Goal: Task Accomplishment & Management: Manage account settings

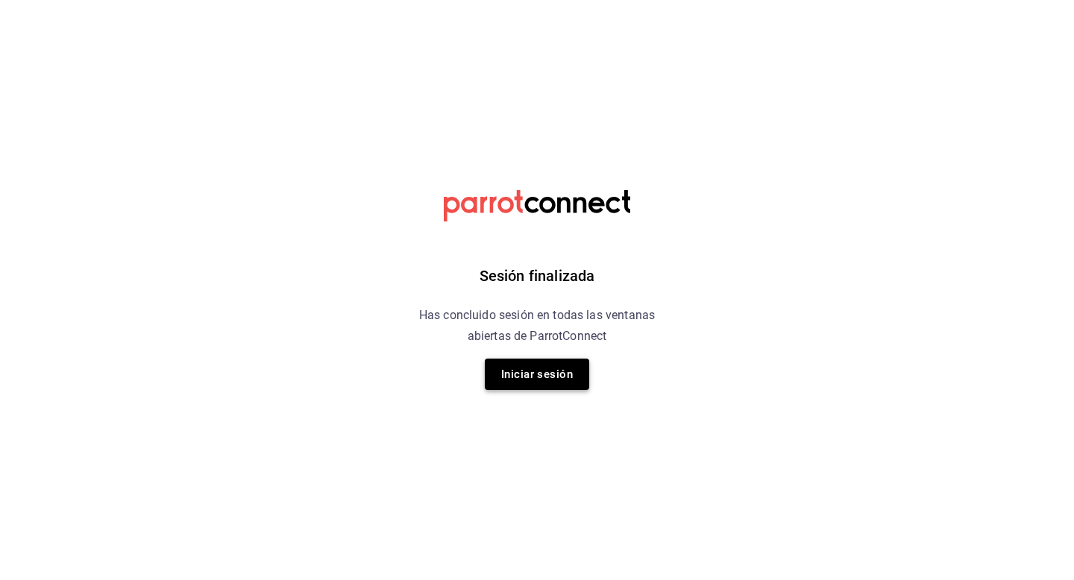
click at [554, 365] on button "Iniciar sesión" at bounding box center [537, 374] width 104 height 31
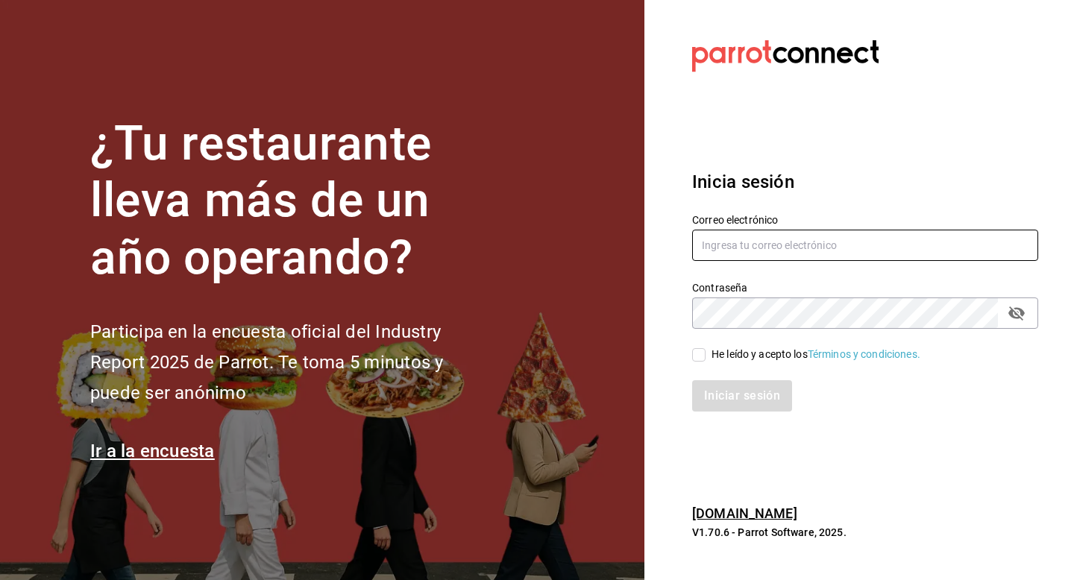
click at [765, 232] on input "text" at bounding box center [865, 245] width 346 height 31
type input "luisart2107@gmail.com"
click at [707, 356] on span "He leído y acepto los Términos y condiciones." at bounding box center [813, 355] width 215 height 16
click at [706, 356] on input "He leído y acepto los Términos y condiciones." at bounding box center [698, 354] width 13 height 13
checkbox input "true"
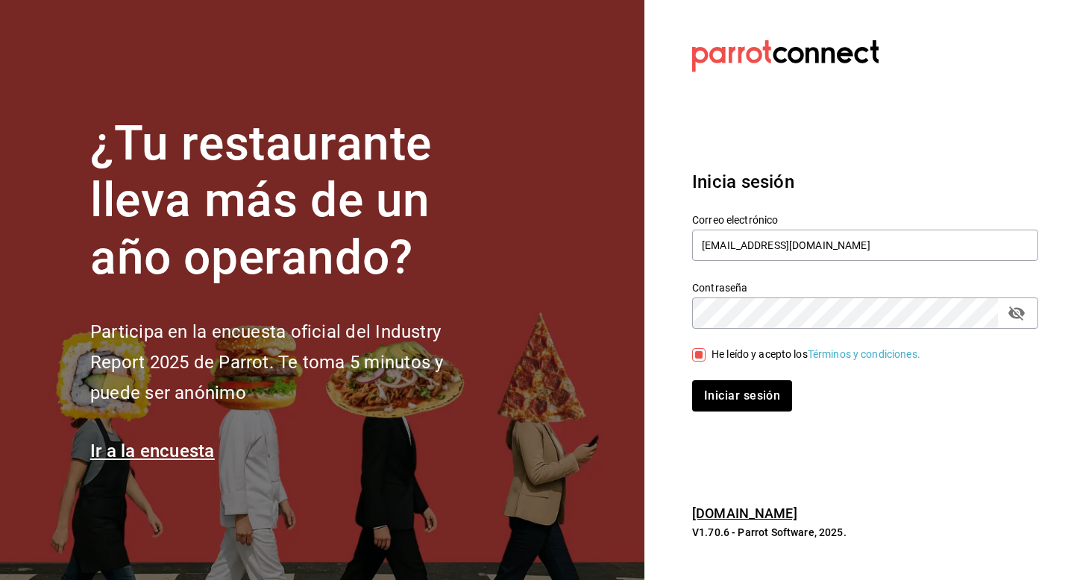
click at [718, 374] on div "Iniciar sesión" at bounding box center [856, 387] width 364 height 49
click at [718, 389] on button "Iniciar sesión" at bounding box center [742, 396] width 101 height 31
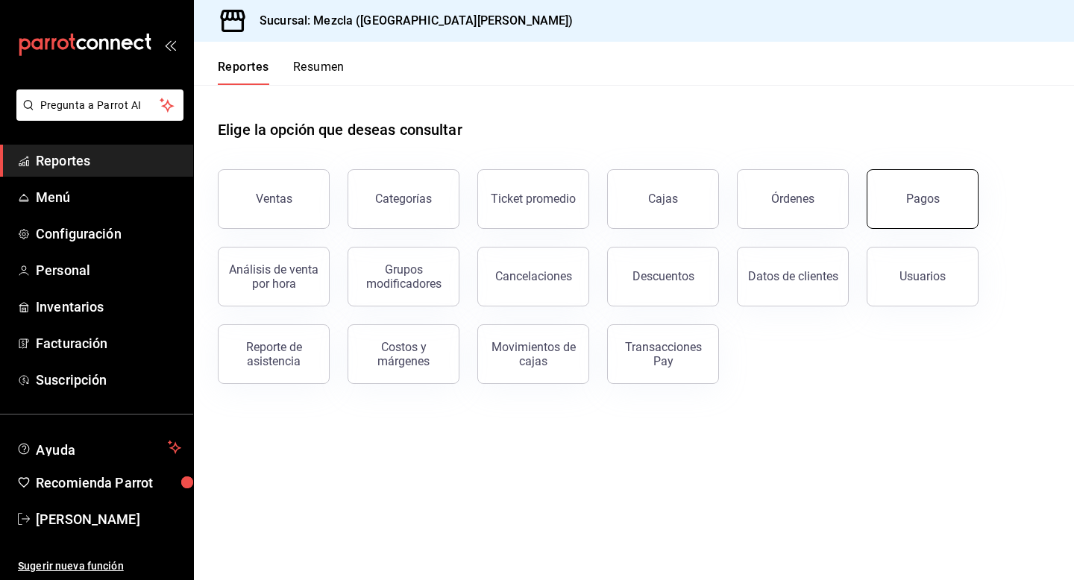
click at [943, 214] on button "Pagos" at bounding box center [923, 199] width 112 height 60
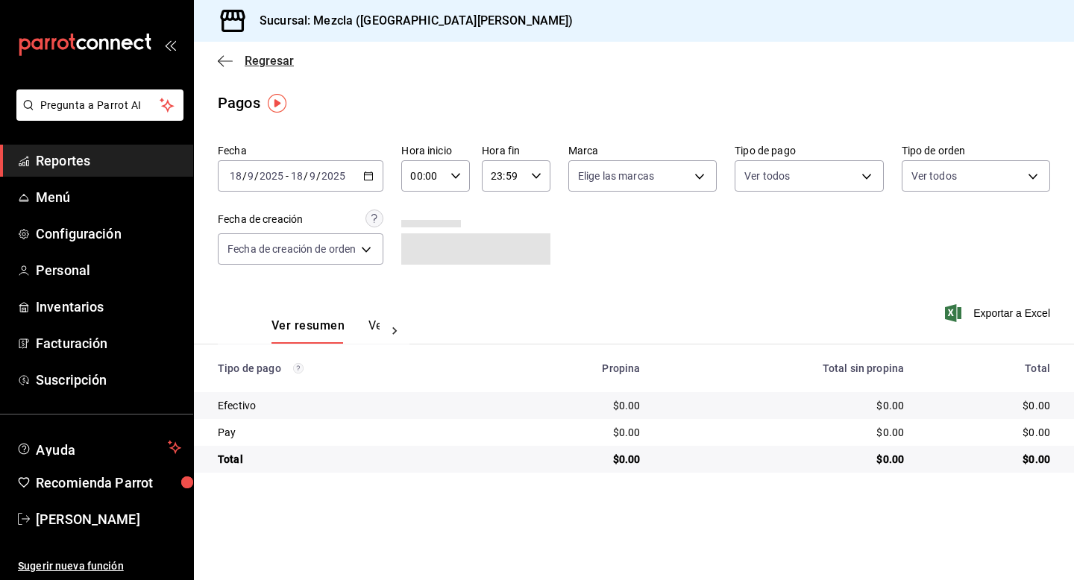
click at [226, 57] on icon "button" at bounding box center [225, 60] width 15 height 13
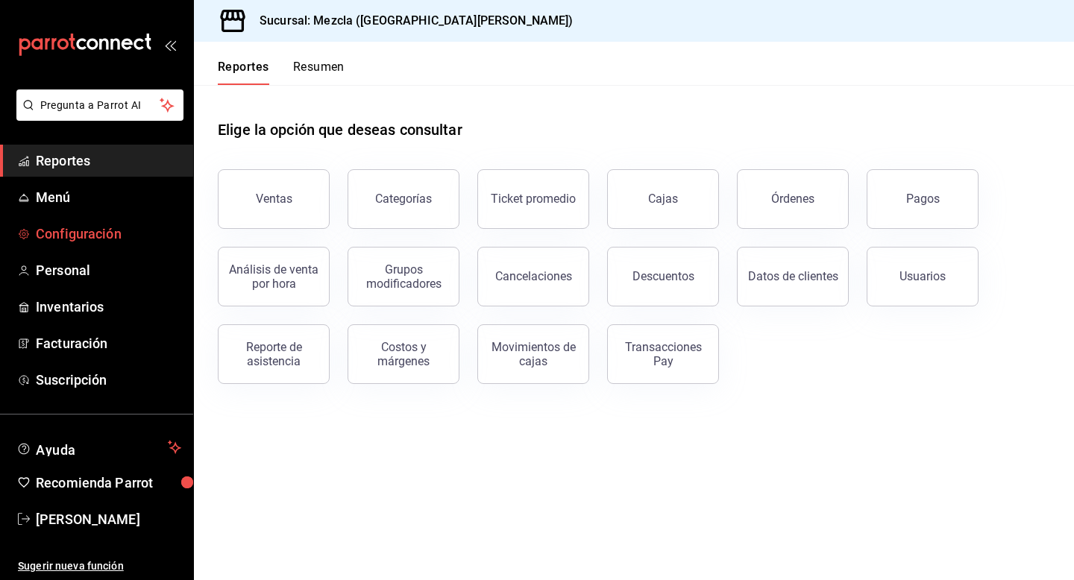
click at [78, 227] on span "Configuración" at bounding box center [108, 234] width 145 height 20
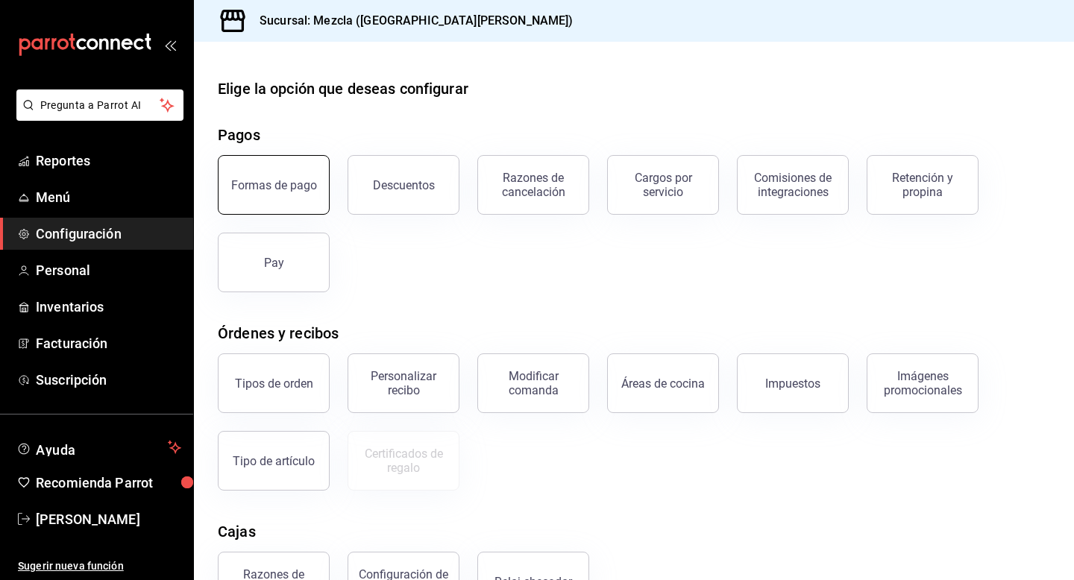
click at [264, 193] on button "Formas de pago" at bounding box center [274, 185] width 112 height 60
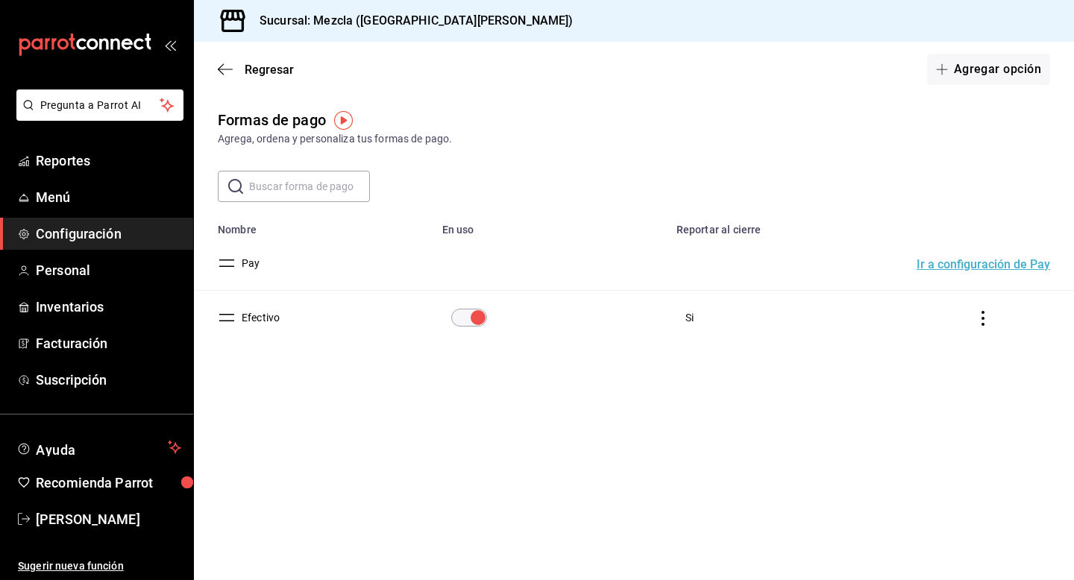
click at [964, 267] on button "Ir a configuración de Pay" at bounding box center [984, 265] width 134 height 12
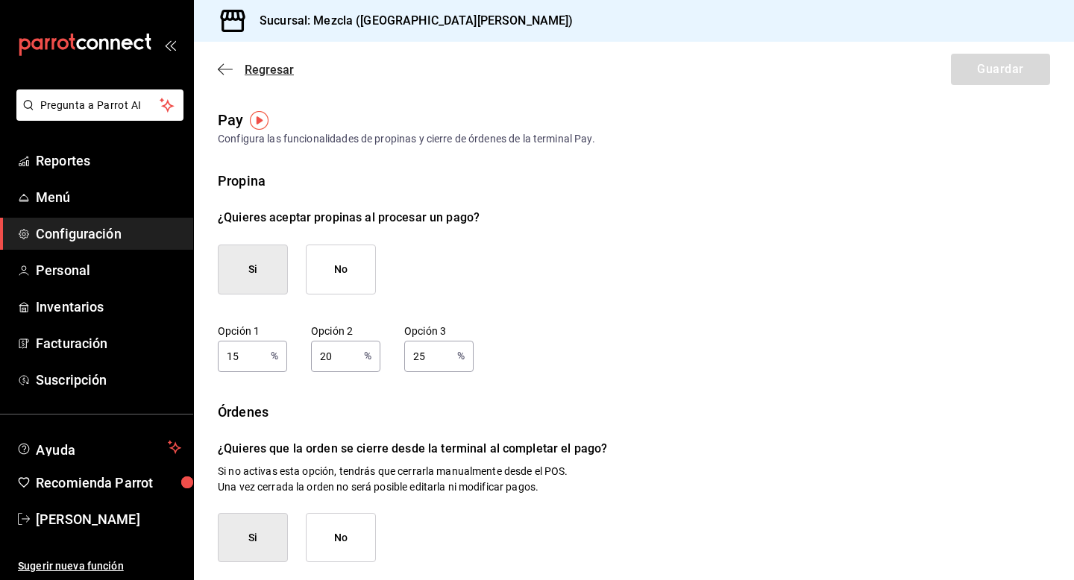
click at [218, 63] on icon "button" at bounding box center [225, 69] width 15 height 13
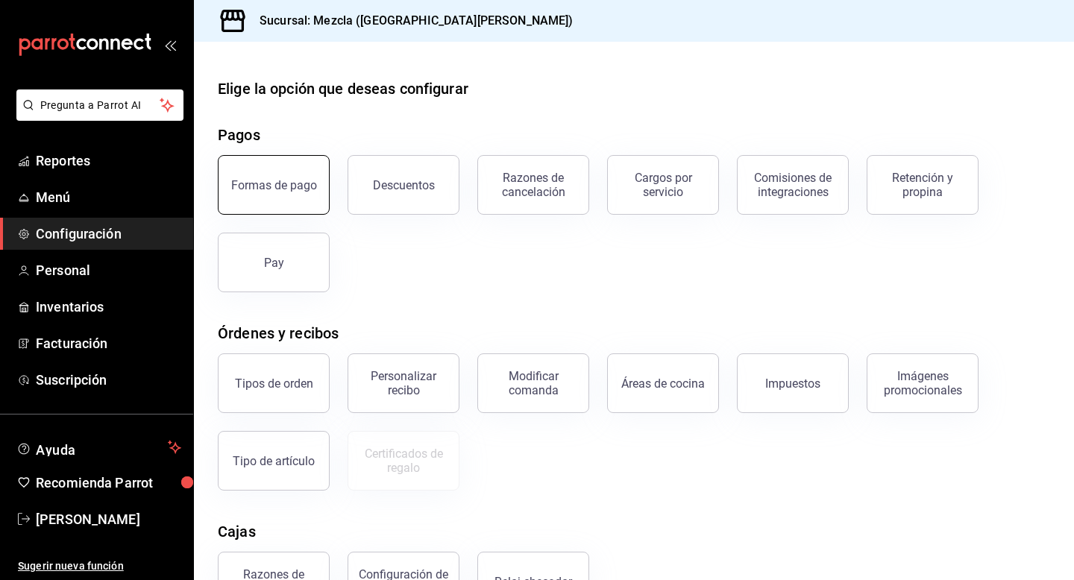
click at [278, 169] on button "Formas de pago" at bounding box center [274, 185] width 112 height 60
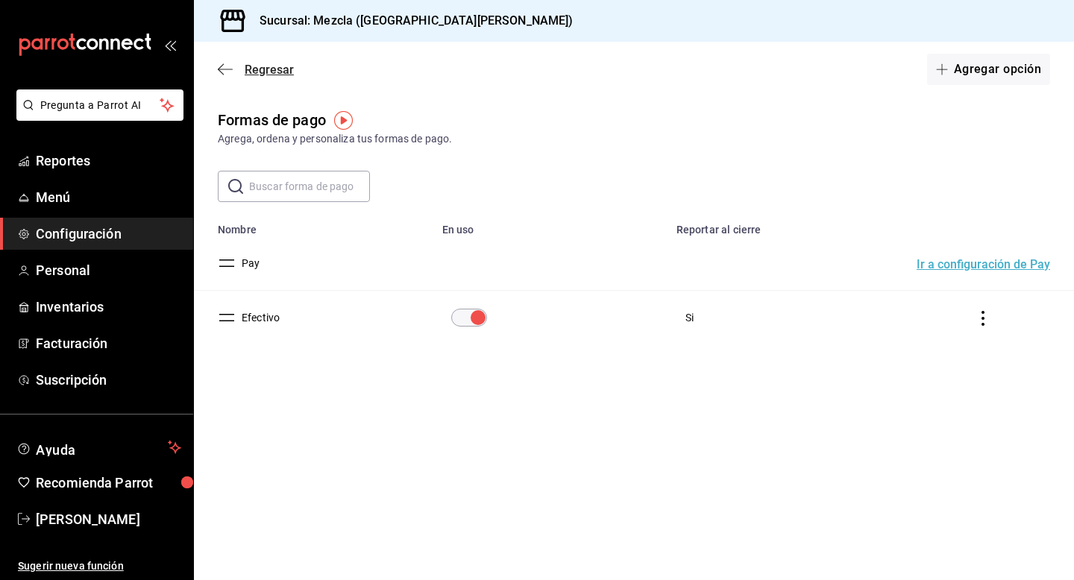
click at [223, 63] on icon "button" at bounding box center [225, 69] width 15 height 13
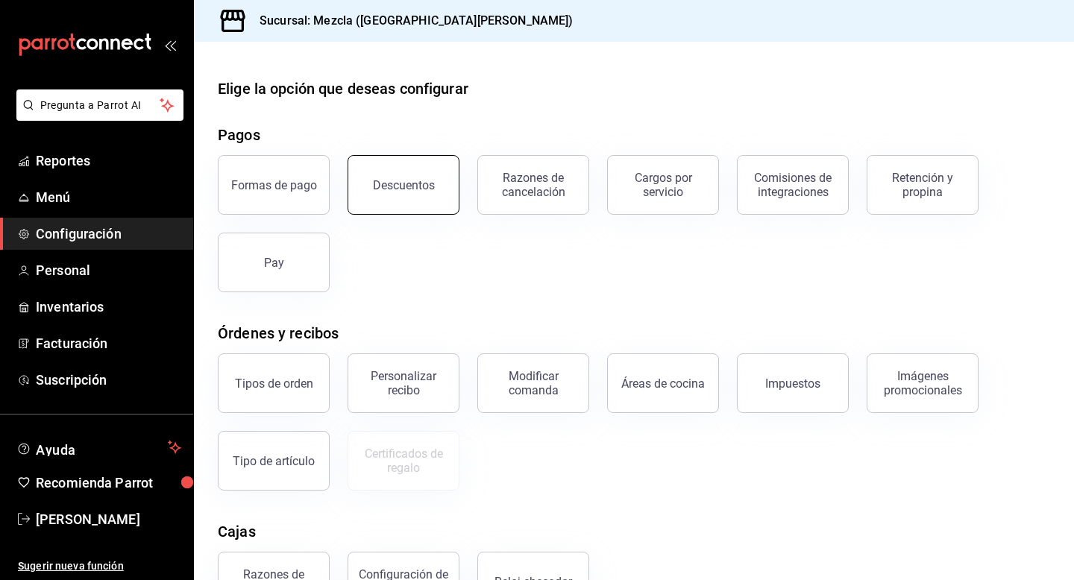
click at [433, 201] on button "Descuentos" at bounding box center [404, 185] width 112 height 60
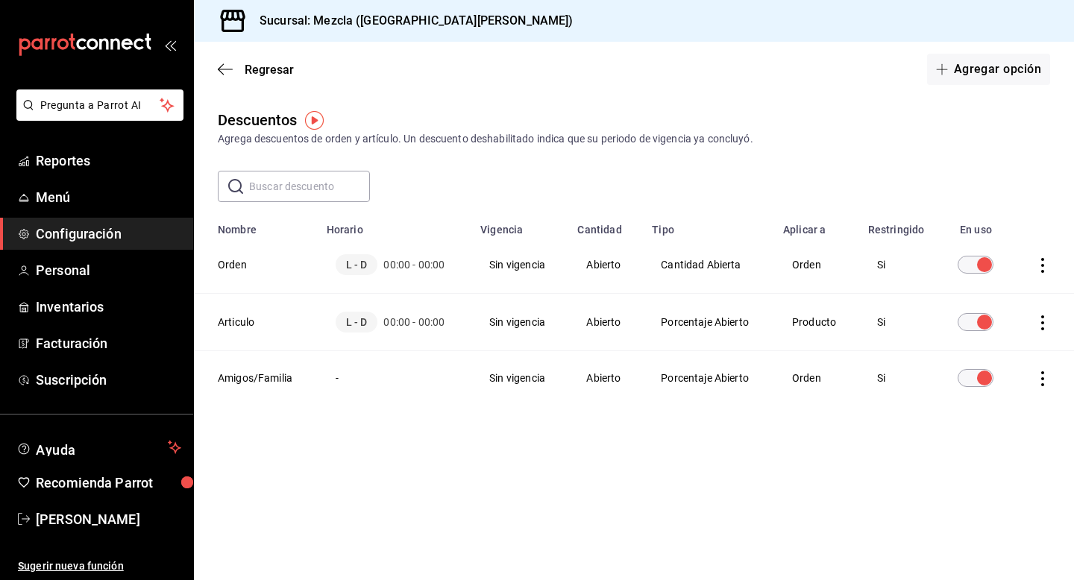
click at [1037, 325] on icon "actions" at bounding box center [1043, 323] width 15 height 15
click at [965, 333] on li "Eliminar" at bounding box center [987, 344] width 125 height 42
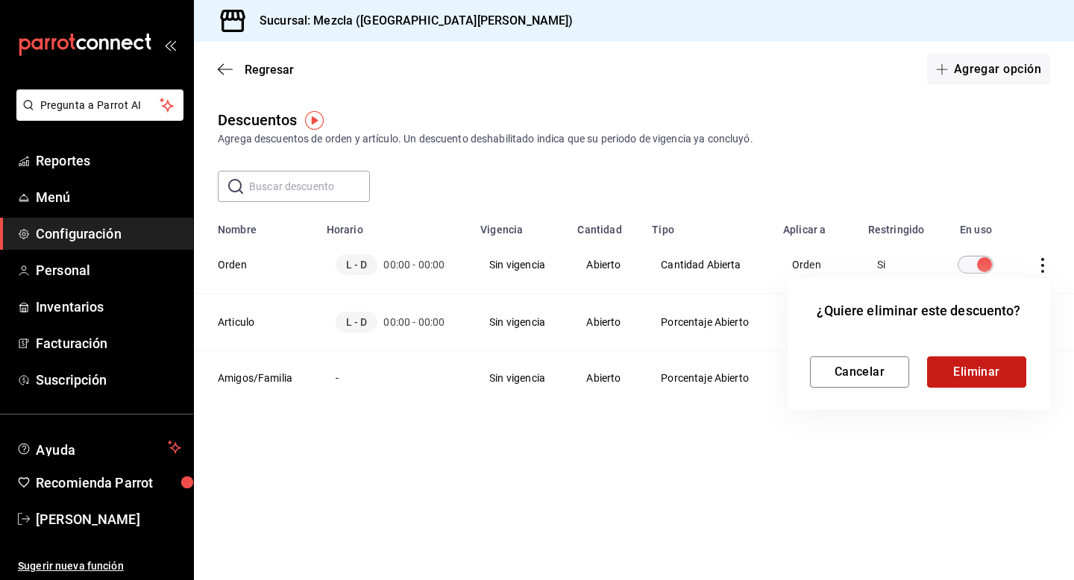
click at [963, 367] on button "Eliminar" at bounding box center [976, 372] width 99 height 31
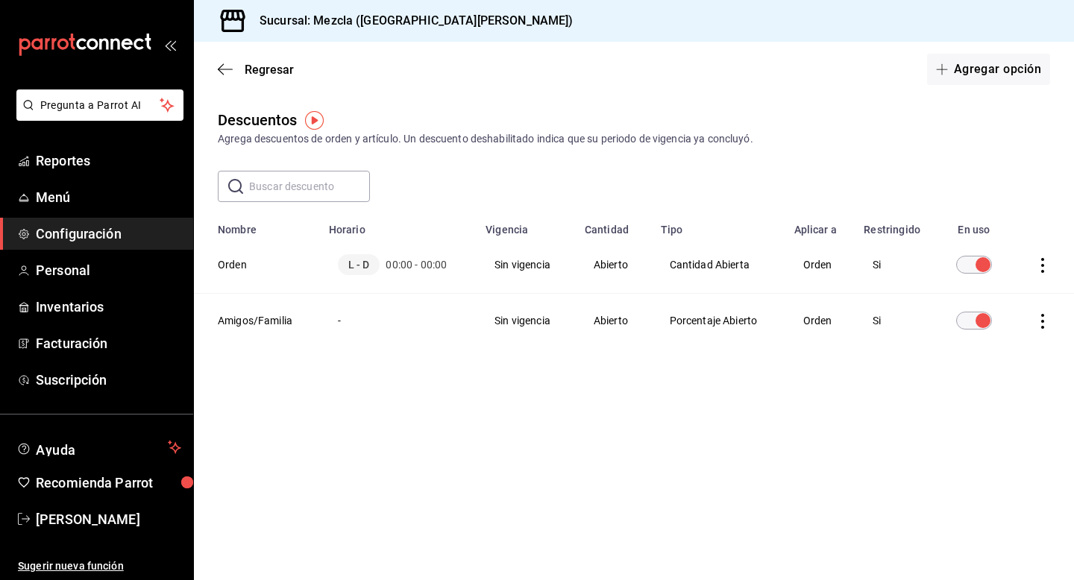
click at [231, 80] on div "Regresar Agregar opción" at bounding box center [634, 69] width 880 height 55
click at [219, 67] on icon "button" at bounding box center [225, 69] width 15 height 13
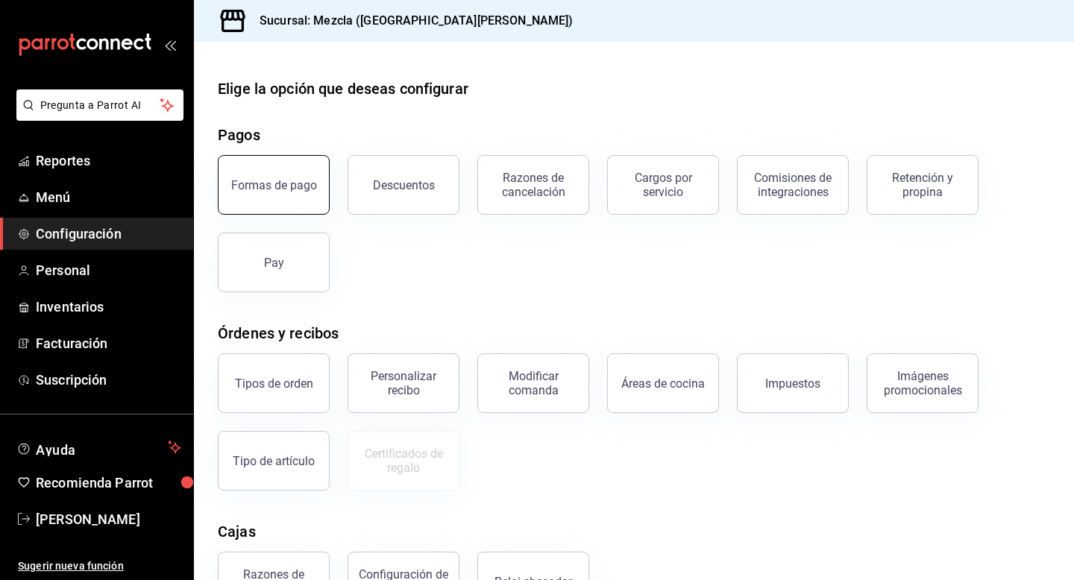
click at [222, 195] on div "Formas de pago" at bounding box center [265, 176] width 130 height 78
click at [239, 183] on div "Formas de pago" at bounding box center [274, 185] width 86 height 14
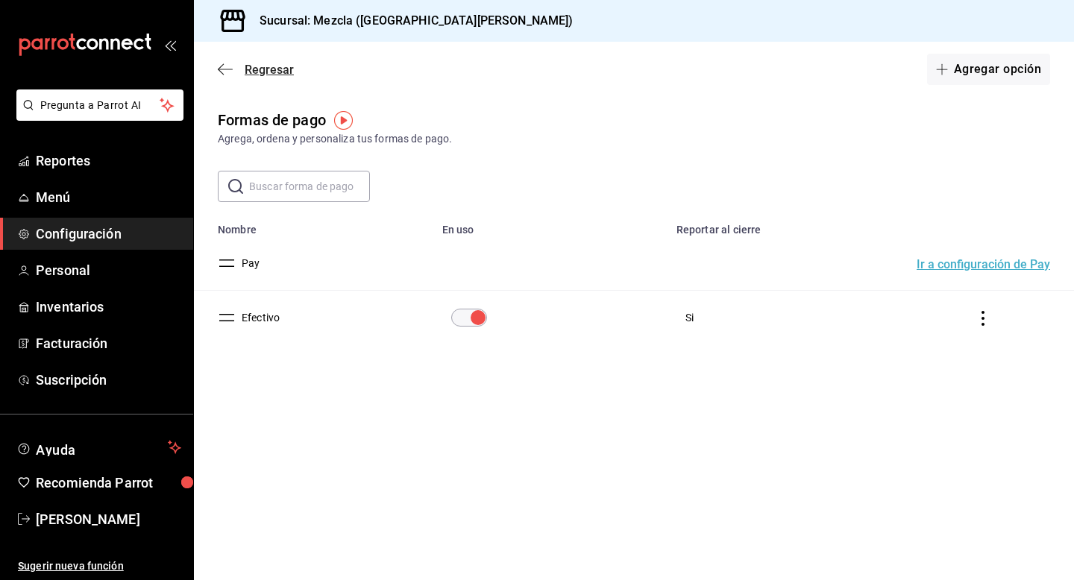
click at [225, 63] on icon "button" at bounding box center [225, 69] width 15 height 13
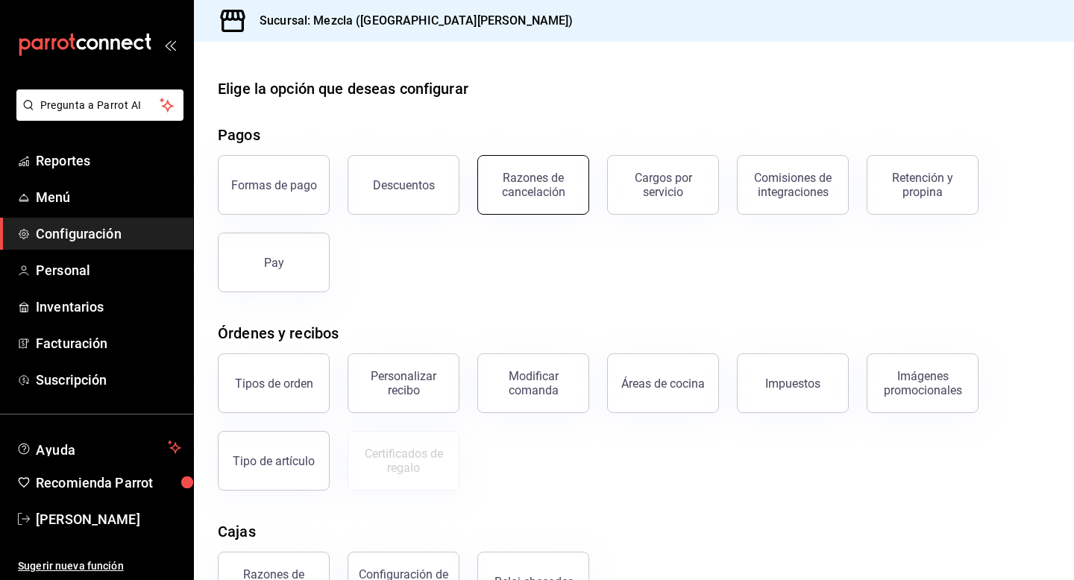
click at [545, 184] on div "Razones de cancelación" at bounding box center [533, 185] width 93 height 28
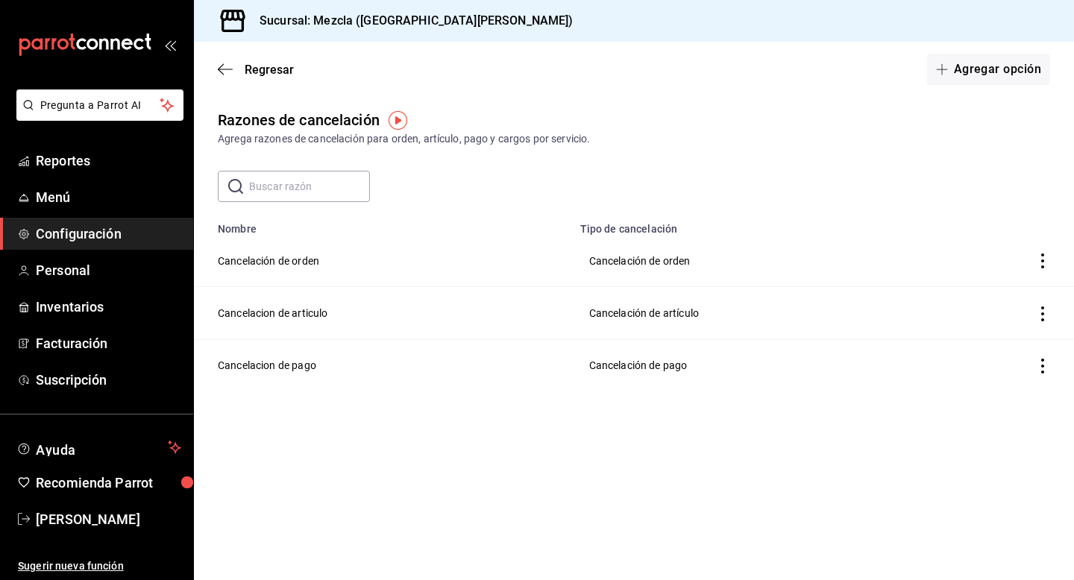
click at [1048, 264] on icon "actions" at bounding box center [1043, 261] width 15 height 15
click at [746, 96] on div at bounding box center [537, 290] width 1074 height 580
click at [272, 252] on td "Cancelación de orden" at bounding box center [383, 261] width 378 height 52
click at [272, 261] on td "Cancelación de orden" at bounding box center [383, 261] width 378 height 52
click at [670, 262] on td "Cancelación de orden" at bounding box center [753, 261] width 363 height 52
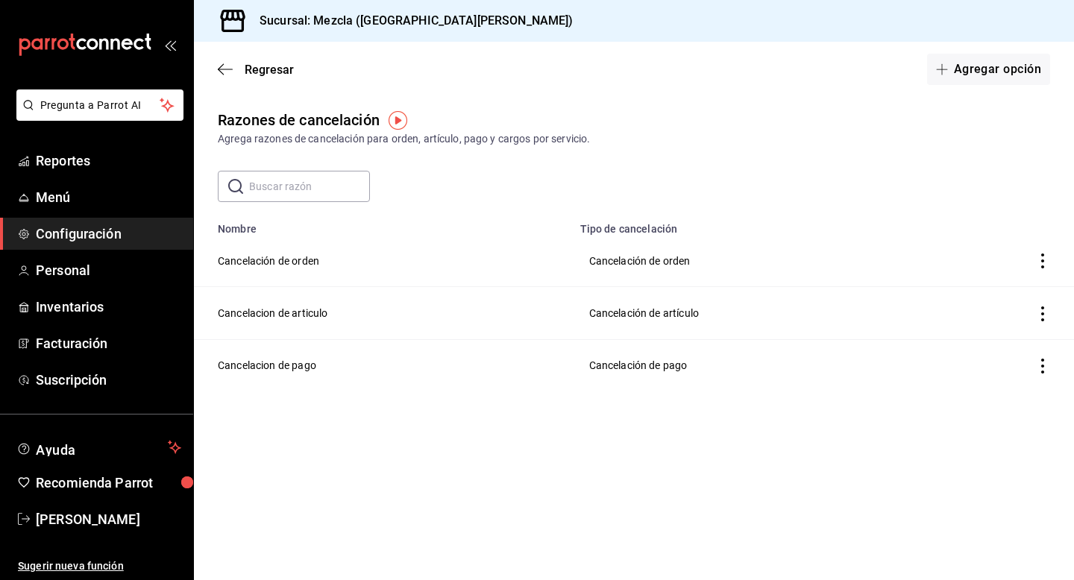
click at [630, 227] on th "Tipo de cancelación" at bounding box center [753, 224] width 363 height 21
click at [286, 206] on main "​ ​ Nombre Tipo de cancelación Cancelación de orden Cancelación de orden Cancel…" at bounding box center [634, 281] width 880 height 221
click at [266, 240] on td "Cancelación de orden" at bounding box center [383, 261] width 378 height 52
click at [266, 292] on td "Cancelacion de articulo" at bounding box center [383, 313] width 378 height 52
click at [266, 305] on td "Cancelacion de articulo" at bounding box center [383, 313] width 378 height 52
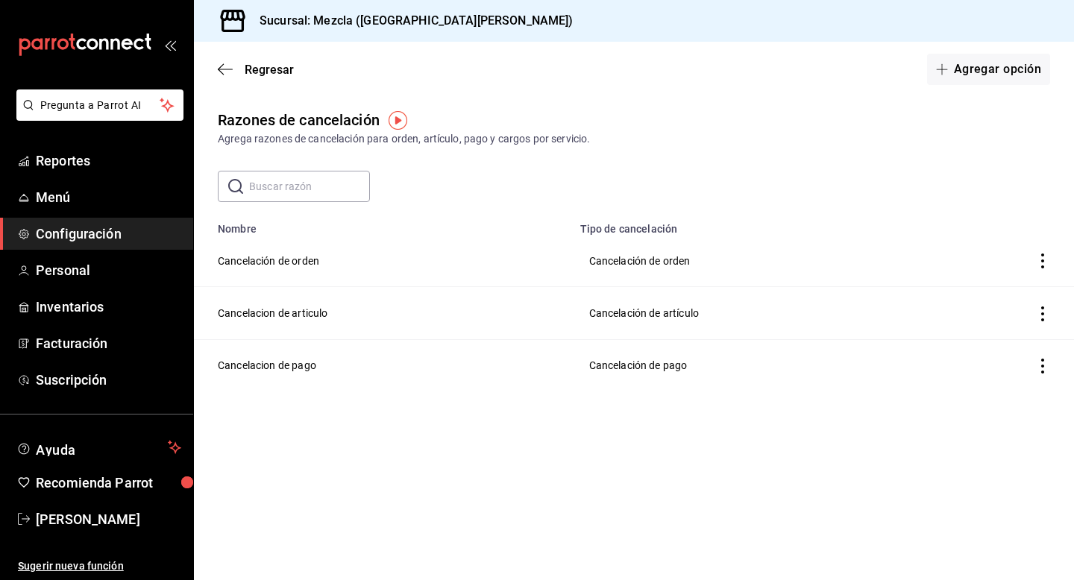
click at [694, 307] on td "Cancelación de artículo" at bounding box center [753, 313] width 363 height 52
click at [651, 364] on td "Cancelación de pago" at bounding box center [753, 365] width 363 height 52
click at [251, 381] on td "Cancelacion de pago" at bounding box center [383, 365] width 378 height 52
click at [254, 363] on td "Cancelacion de pago" at bounding box center [383, 365] width 378 height 52
click at [289, 315] on td "Cancelacion de articulo" at bounding box center [383, 313] width 378 height 52
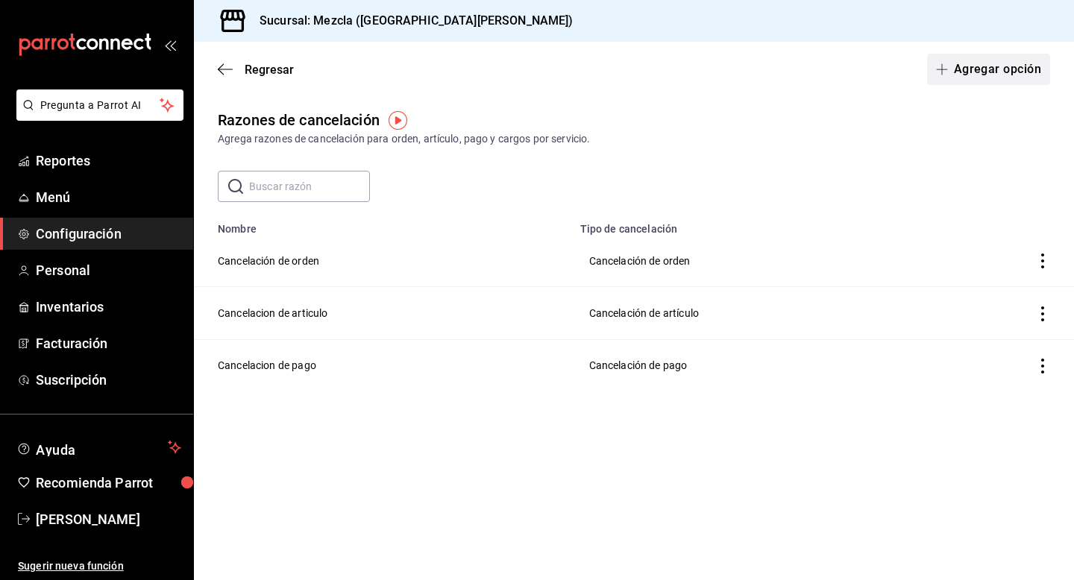
click at [998, 62] on button "Agregar opción" at bounding box center [988, 69] width 123 height 31
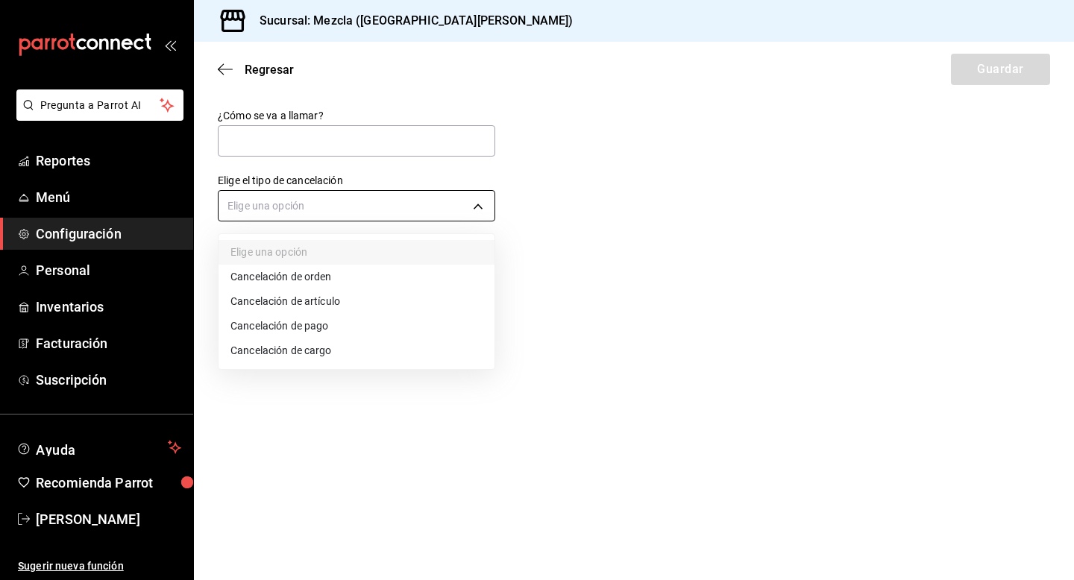
click at [253, 206] on body "Pregunta a Parrot AI Reportes Menú Configuración Personal Inventarios Facturaci…" at bounding box center [537, 290] width 1074 height 580
drag, startPoint x: 813, startPoint y: 255, endPoint x: 826, endPoint y: 254, distance: 12.7
click at [813, 254] on div at bounding box center [537, 290] width 1074 height 580
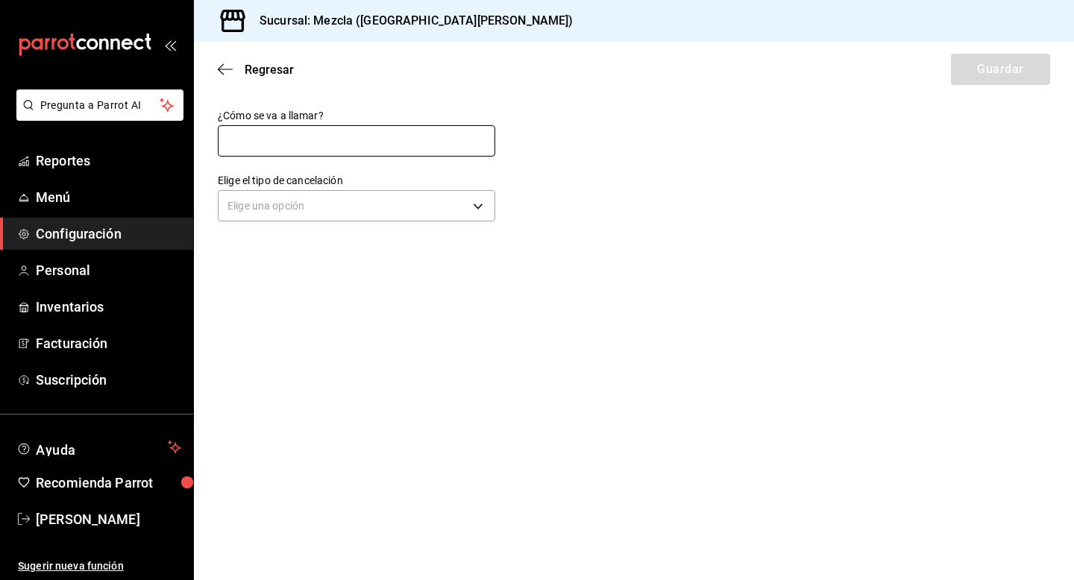
click at [391, 130] on input "text" at bounding box center [357, 140] width 278 height 31
click at [235, 79] on div "Regresar Guardar" at bounding box center [634, 69] width 880 height 55
click at [225, 77] on div "Regresar Guardar" at bounding box center [634, 69] width 880 height 55
click at [224, 63] on icon "button" at bounding box center [225, 69] width 15 height 13
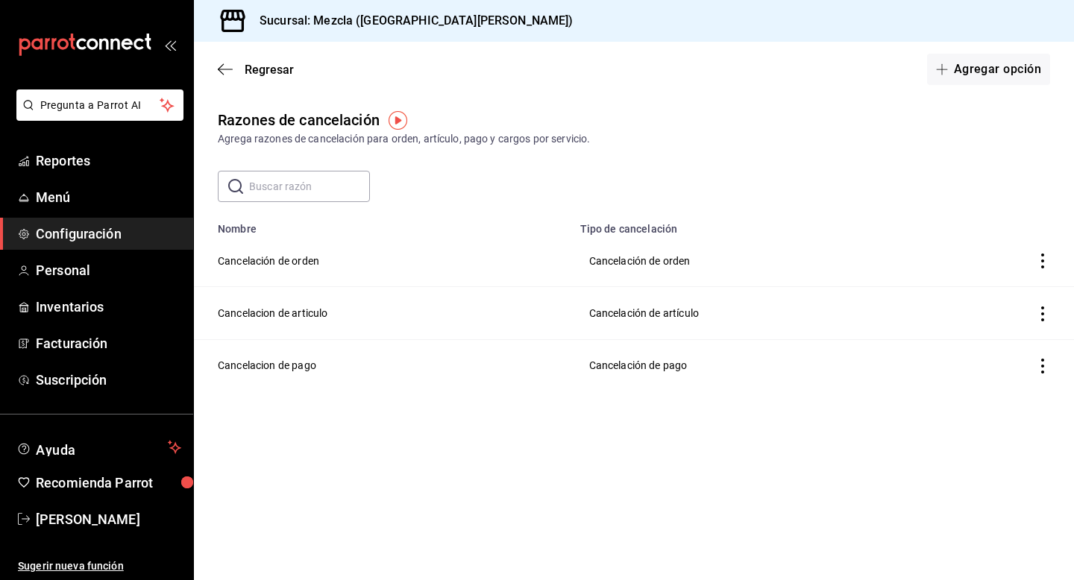
click at [224, 63] on icon "button" at bounding box center [225, 69] width 15 height 13
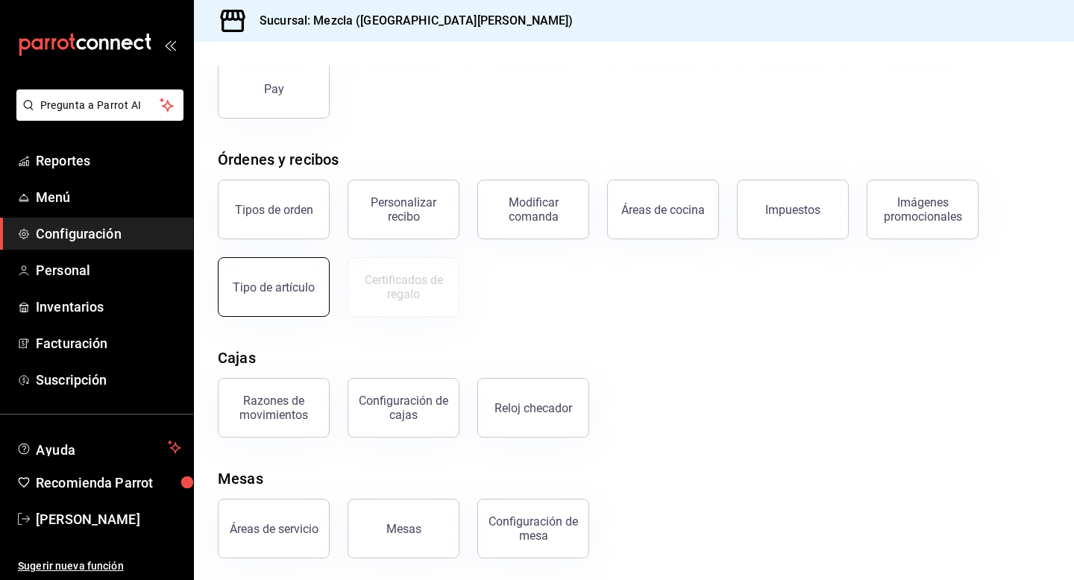
scroll to position [176, 0]
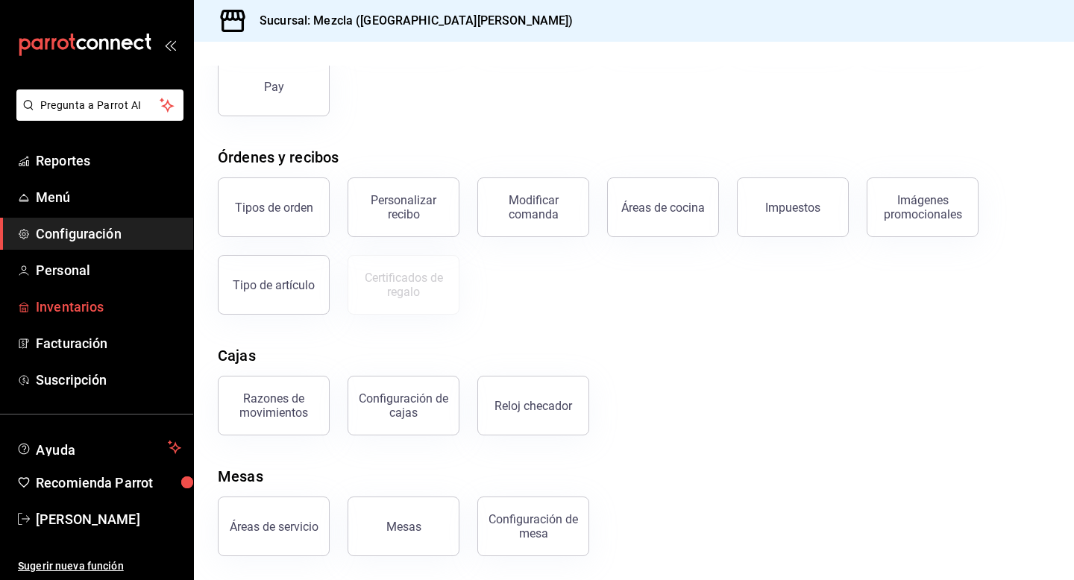
click at [66, 316] on span "Inventarios" at bounding box center [108, 307] width 145 height 20
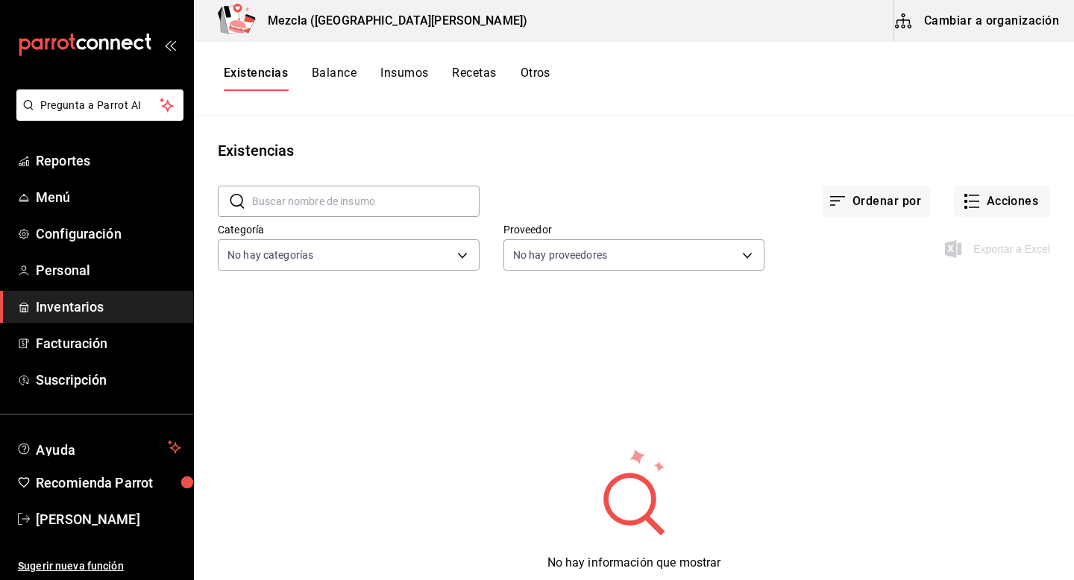
click at [979, 22] on button "Cambiar a organización" at bounding box center [979, 21] width 168 height 42
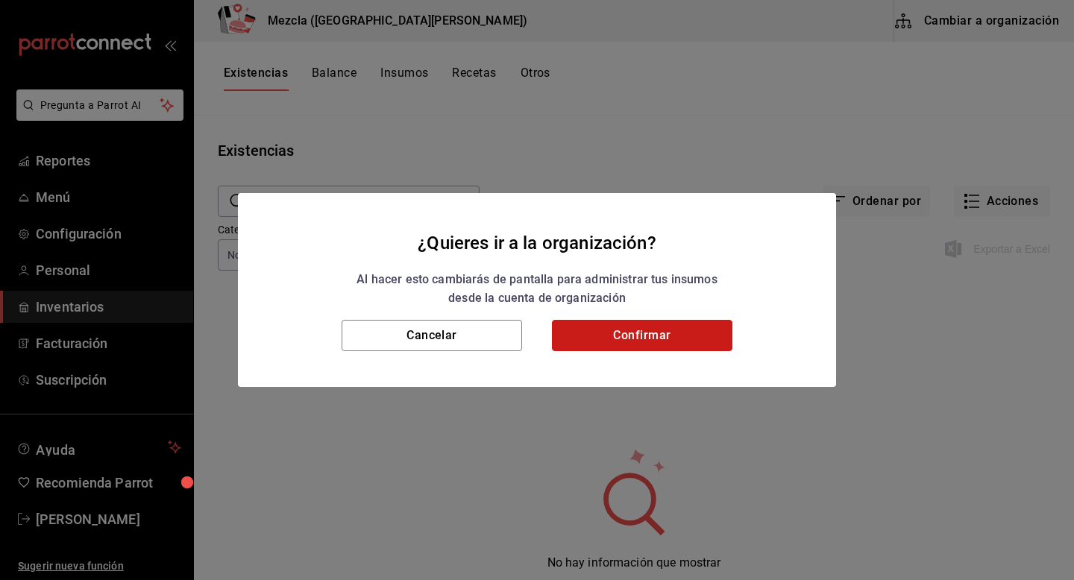
click at [649, 344] on button "Confirmar" at bounding box center [642, 335] width 181 height 31
